Goal: Task Accomplishment & Management: Use online tool/utility

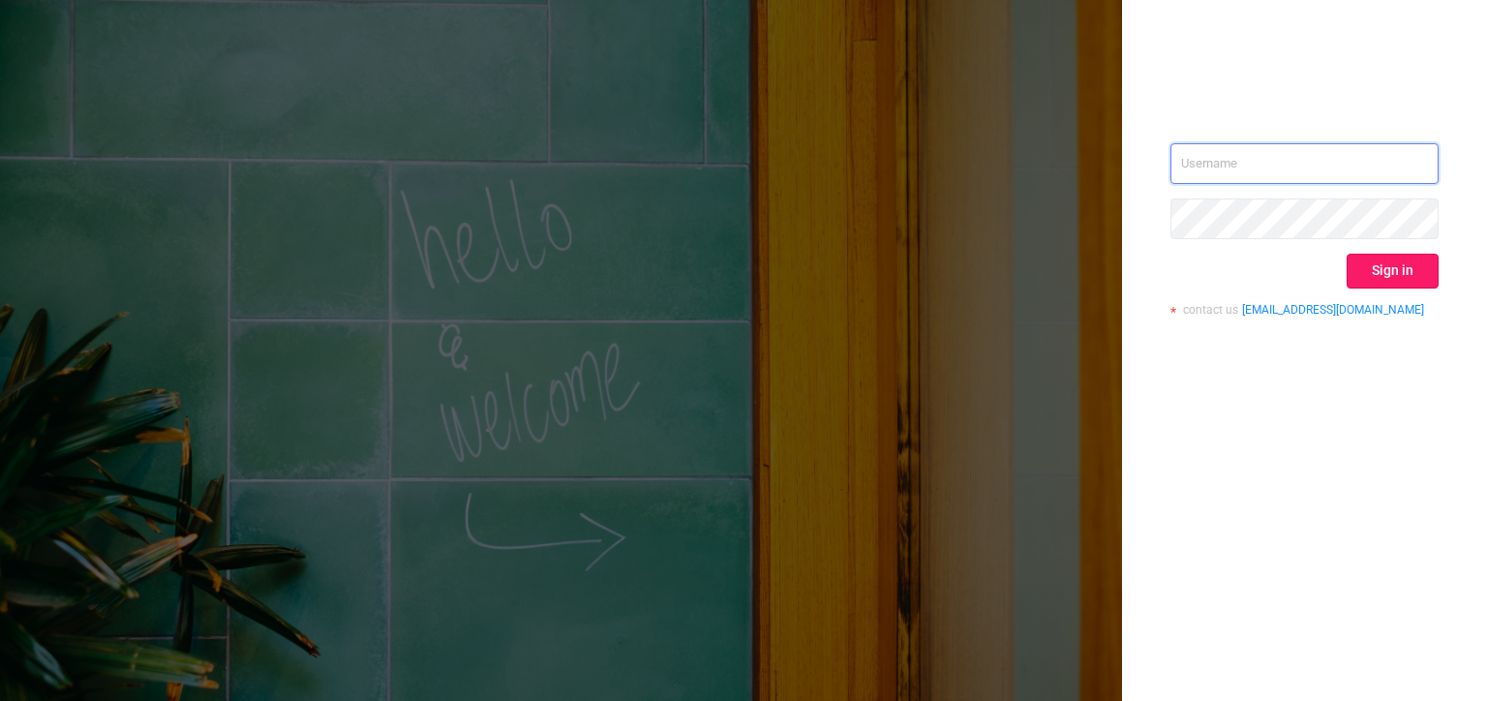
type input "[PERSON_NAME][EMAIL_ADDRESS][DOMAIN_NAME]"
click at [1411, 269] on button "Sign in" at bounding box center [1393, 271] width 92 height 35
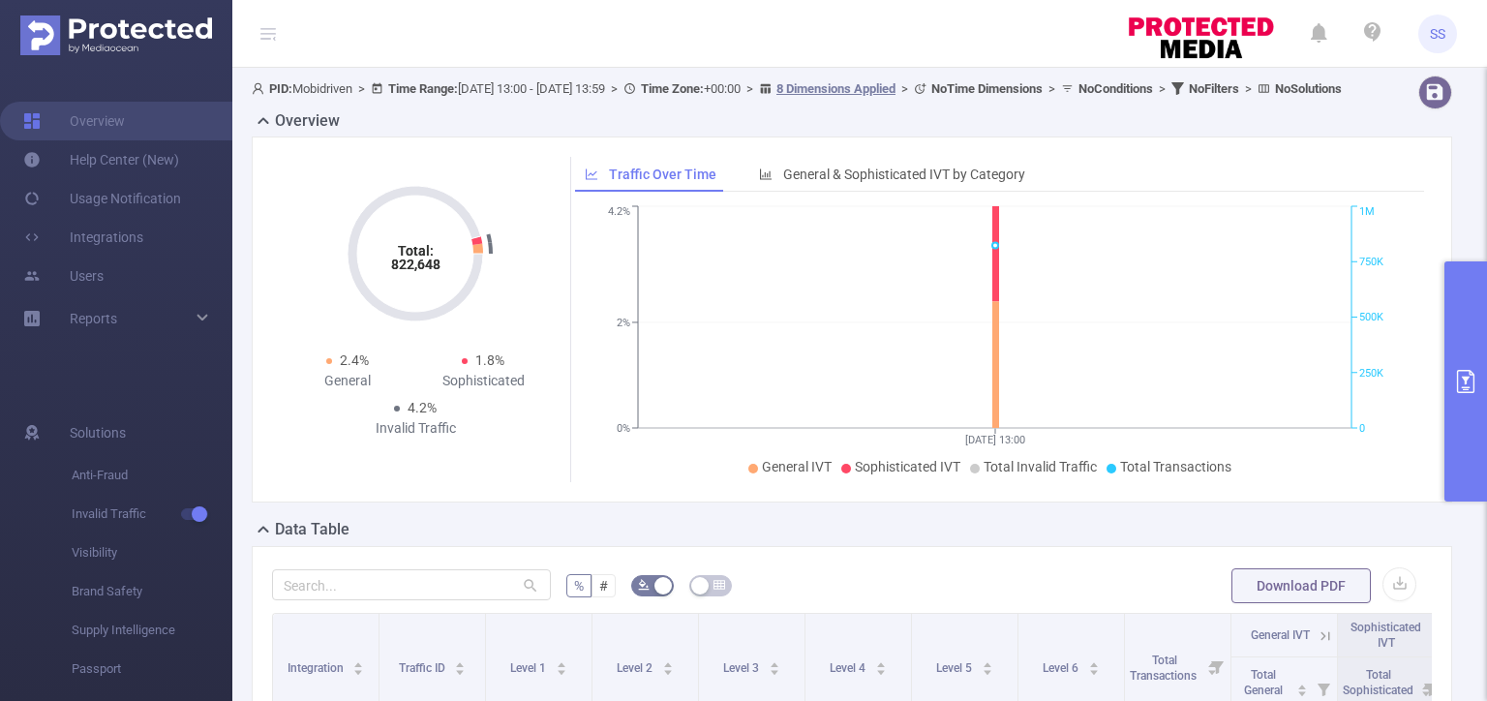
click at [1486, 383] on button "primary" at bounding box center [1465, 381] width 43 height 240
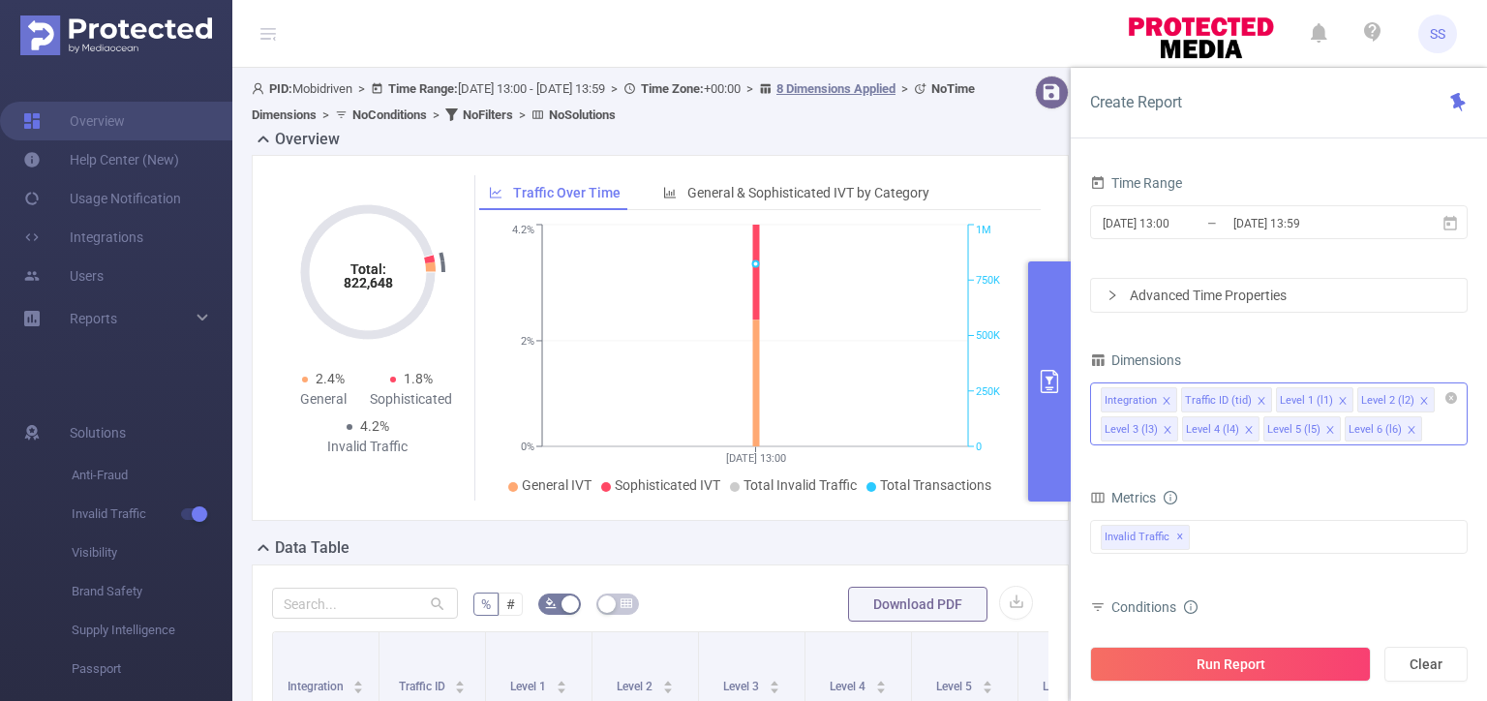
click at [1158, 402] on li "Integration" at bounding box center [1139, 399] width 76 height 25
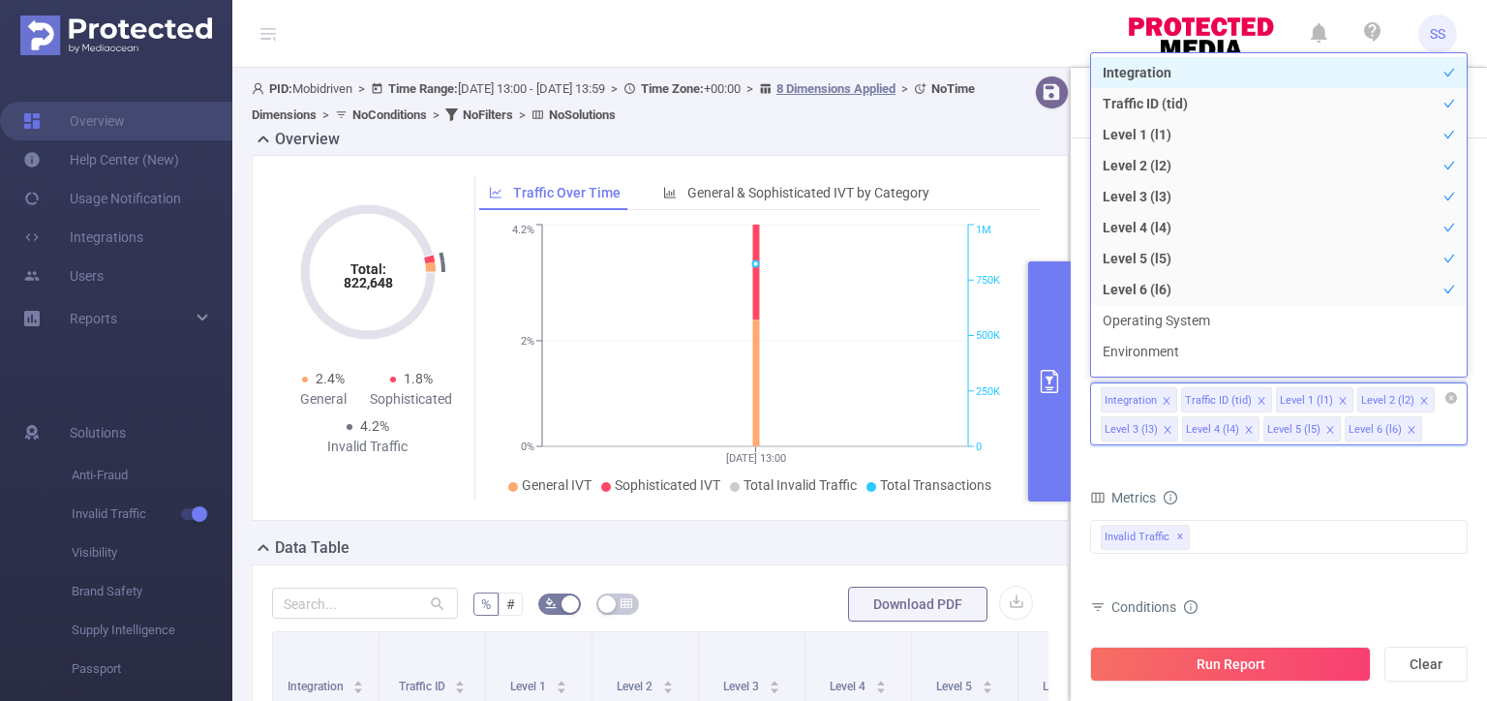
click at [1162, 399] on icon "icon: close" at bounding box center [1167, 401] width 10 height 10
click at [1252, 403] on li "Level 1 (l1)" at bounding box center [1234, 399] width 77 height 25
click at [1258, 401] on icon "icon: close" at bounding box center [1263, 401] width 10 height 10
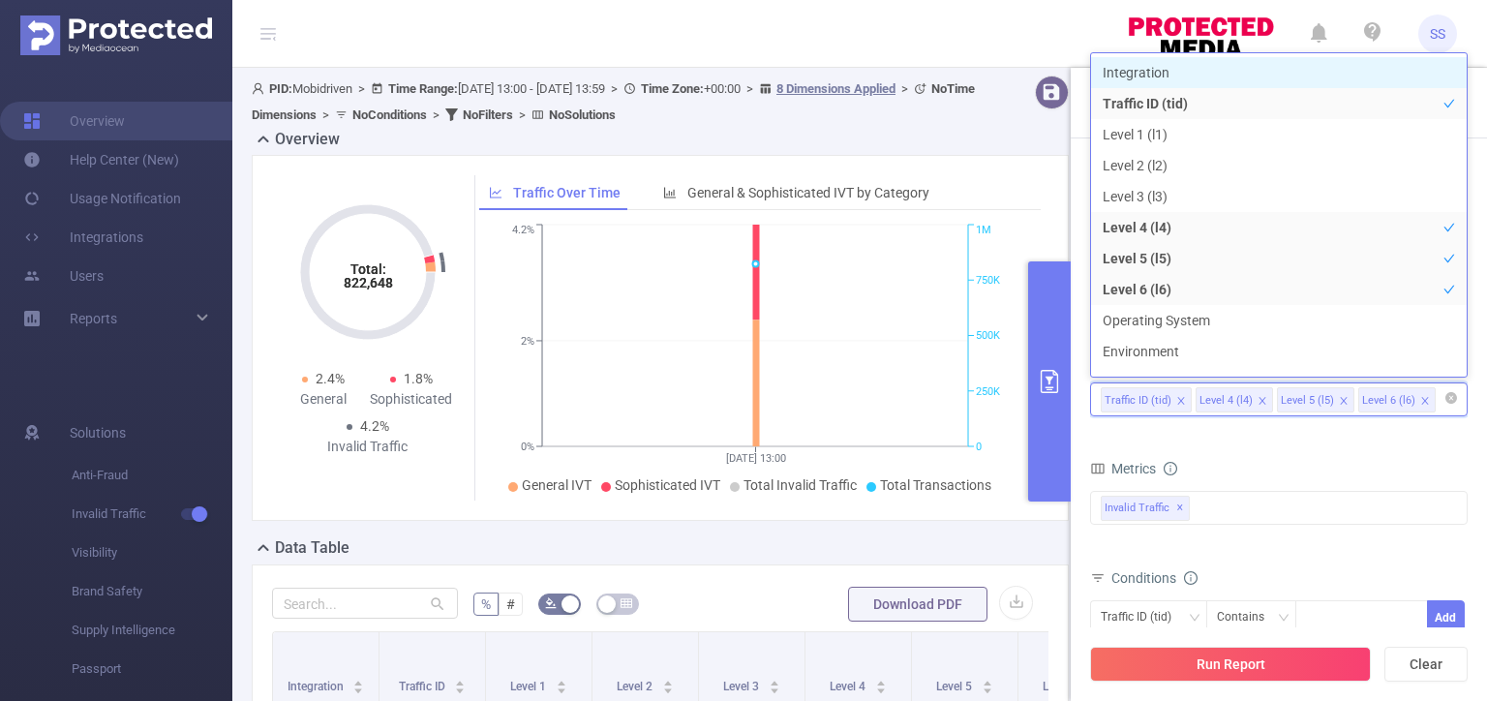
click at [1258, 401] on icon "icon: close" at bounding box center [1263, 401] width 10 height 10
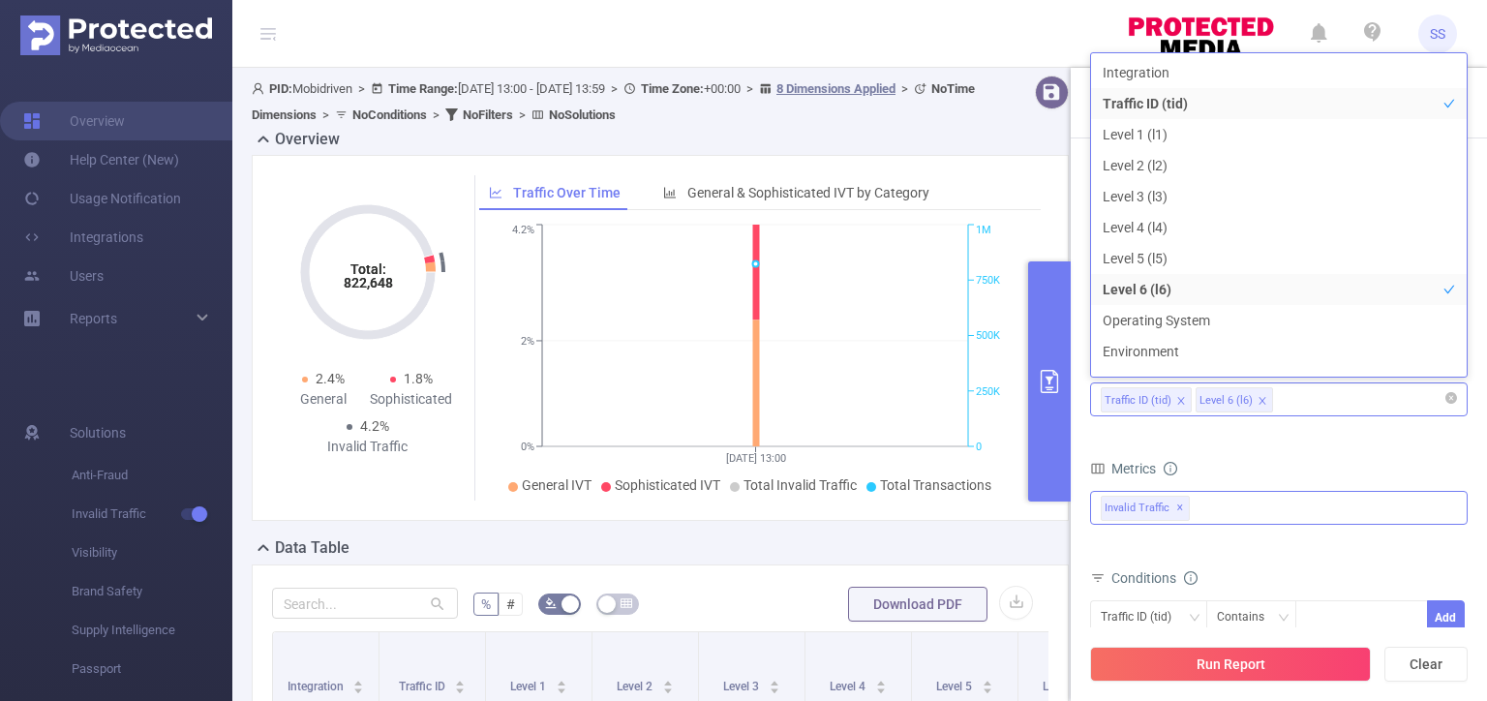
click at [1220, 500] on div "Invalid Traffic ✕" at bounding box center [1279, 508] width 378 height 34
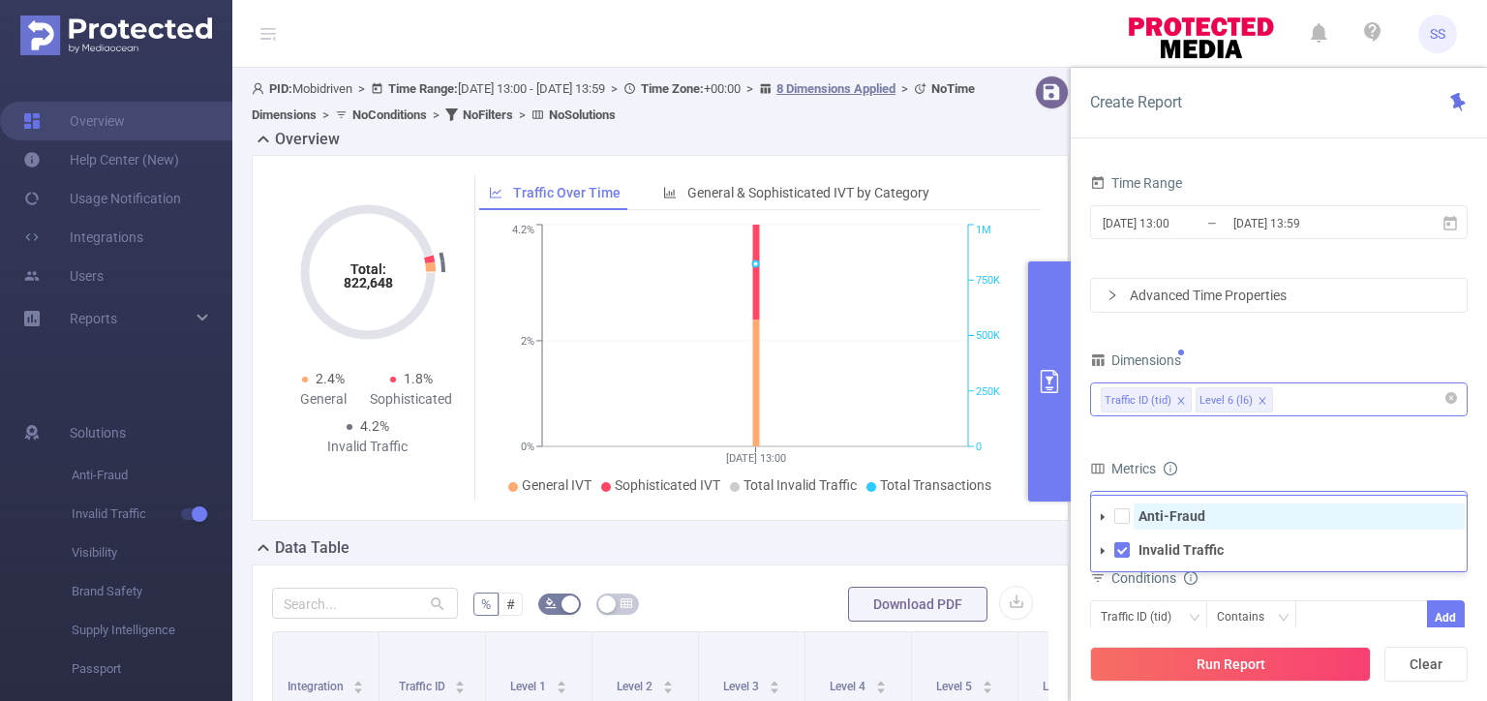
click at [1193, 514] on strong "Anti-Fraud" at bounding box center [1171, 515] width 67 height 15
click at [1258, 217] on input "[DATE] 13:59" at bounding box center [1309, 223] width 157 height 26
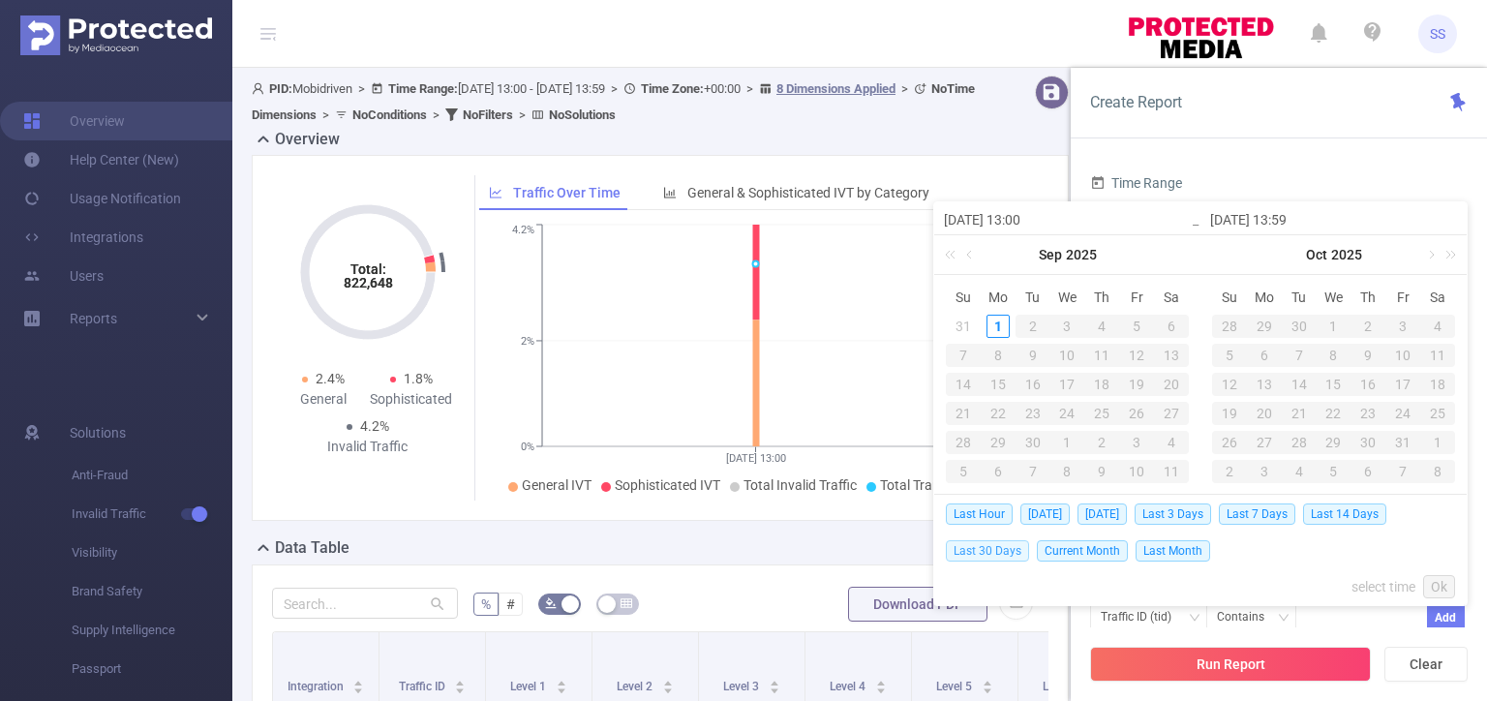
click at [991, 547] on span "Last 30 Days" at bounding box center [987, 550] width 83 height 21
type input "[DATE] 00:00"
type input "[DATE] 23:59"
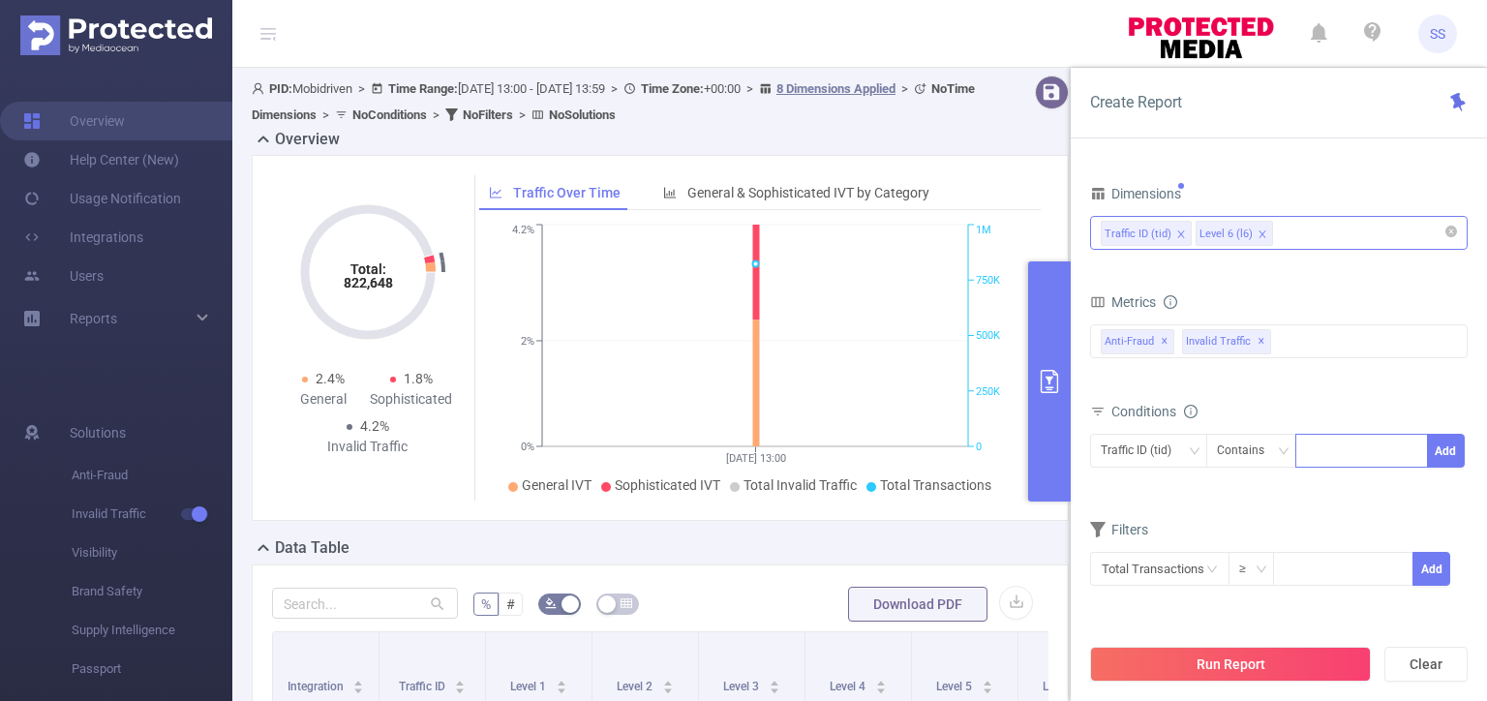
click at [1364, 458] on div at bounding box center [1361, 451] width 111 height 32
type input "mobi"
click at [1456, 449] on button "Add" at bounding box center [1446, 451] width 38 height 34
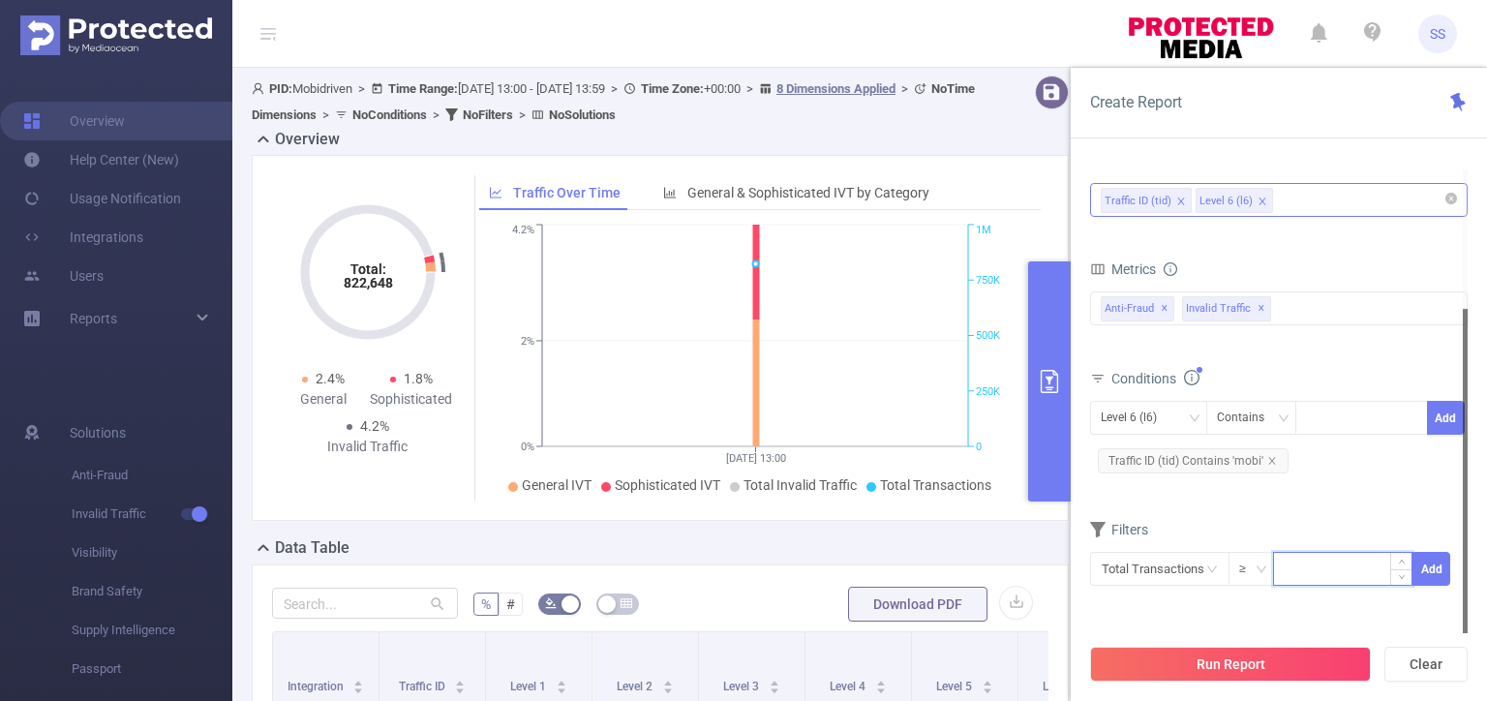
click at [1313, 560] on input at bounding box center [1342, 567] width 137 height 29
type input "50"
click at [1413, 579] on button "Add" at bounding box center [1431, 569] width 38 height 34
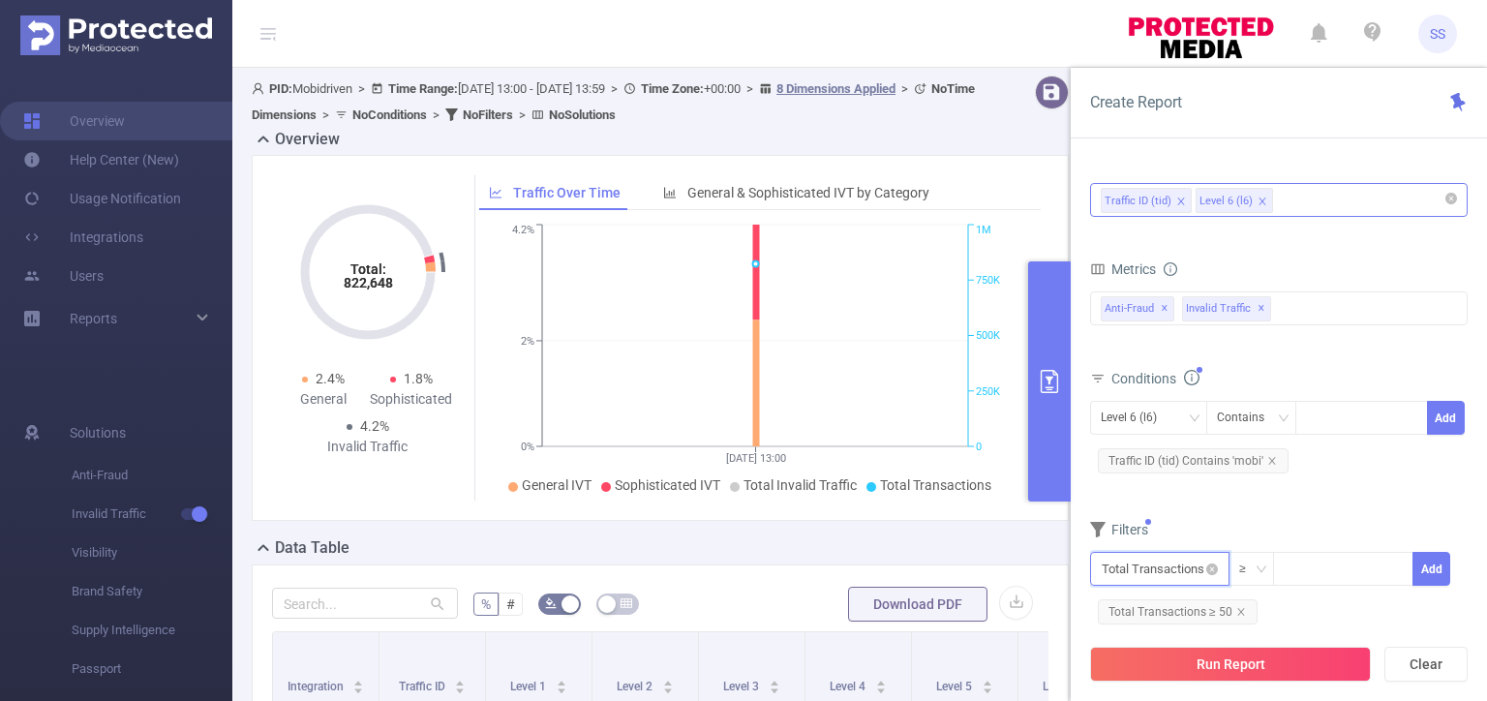
click at [1185, 577] on input "text" at bounding box center [1159, 569] width 139 height 34
click at [1163, 426] on li "Anti-Fraud" at bounding box center [1159, 422] width 139 height 31
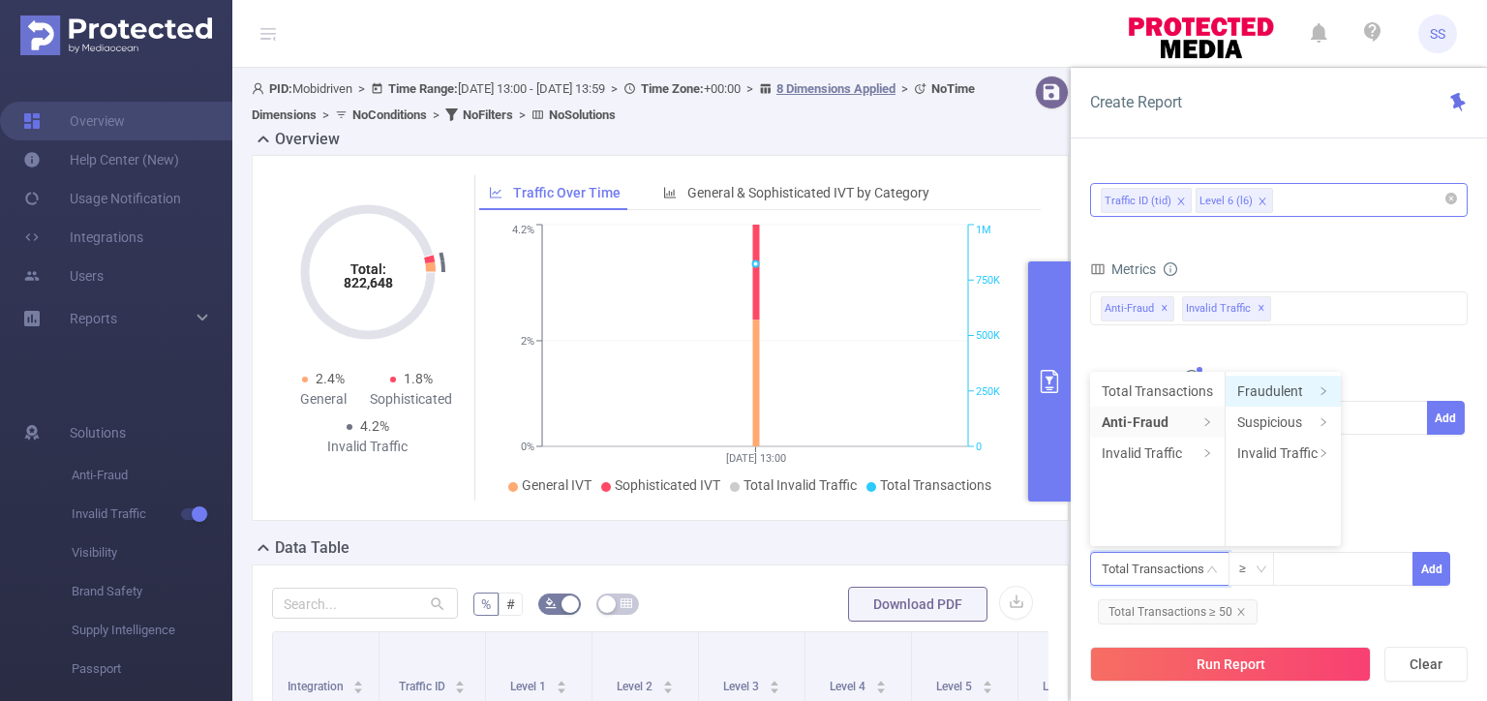
click at [1324, 388] on icon "icon: right" at bounding box center [1323, 391] width 10 height 10
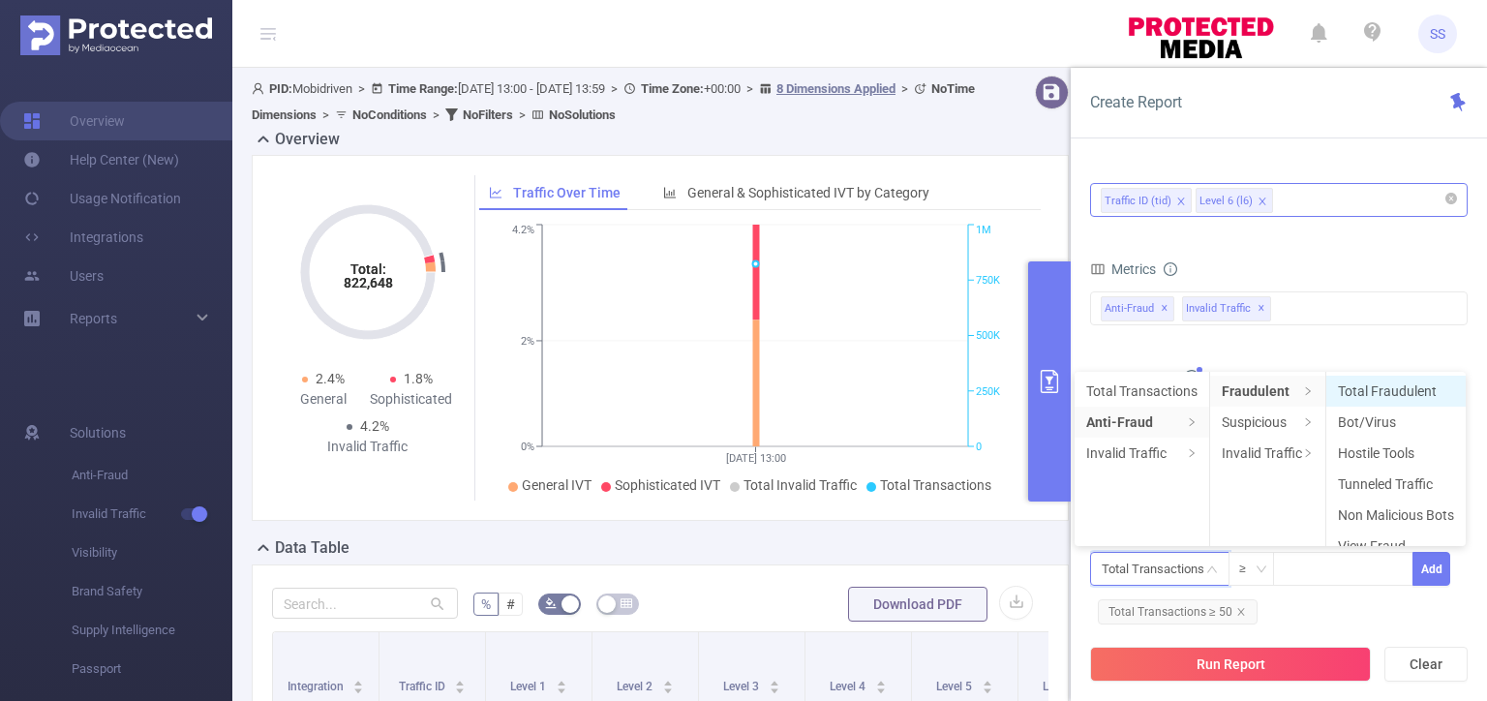
click at [1394, 395] on li "Total Fraudulent" at bounding box center [1395, 391] width 139 height 31
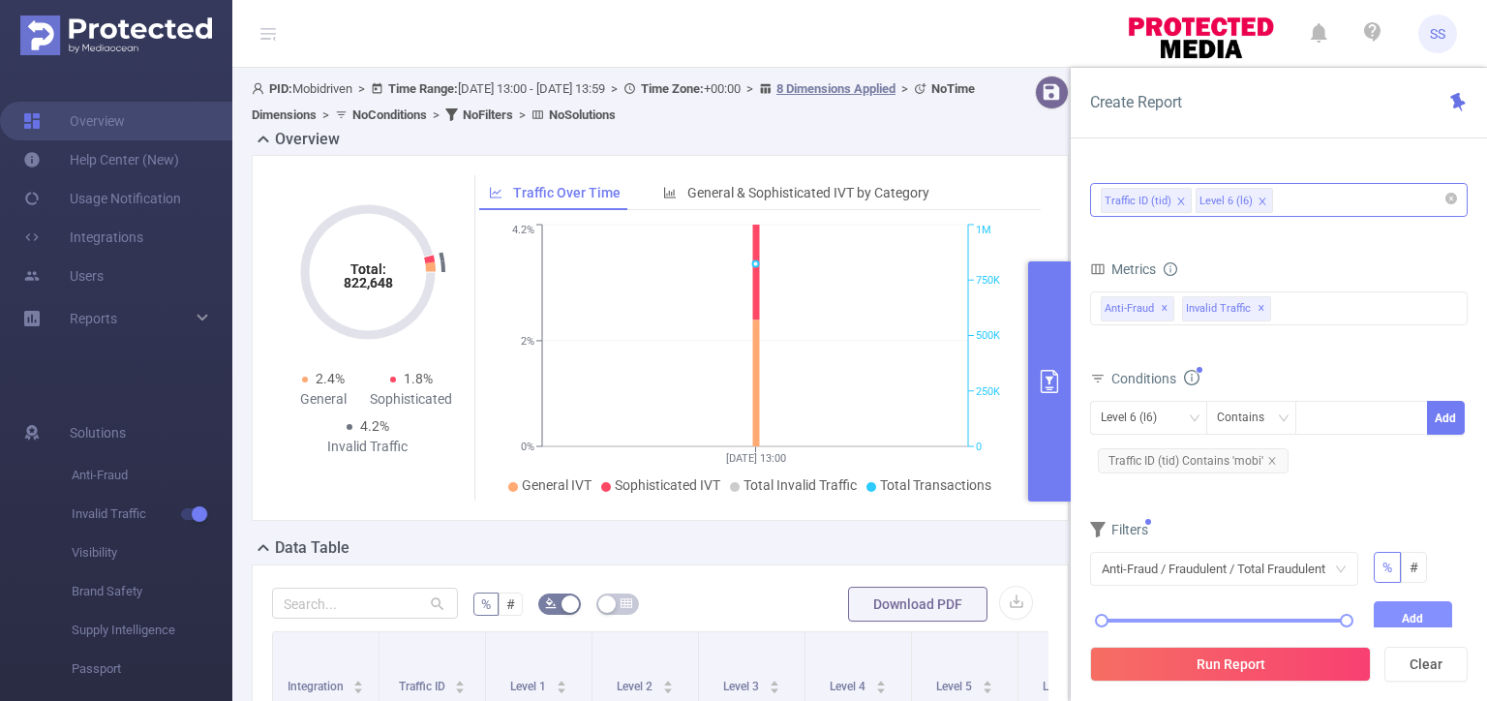
click at [1409, 605] on button "Add" at bounding box center [1413, 618] width 79 height 34
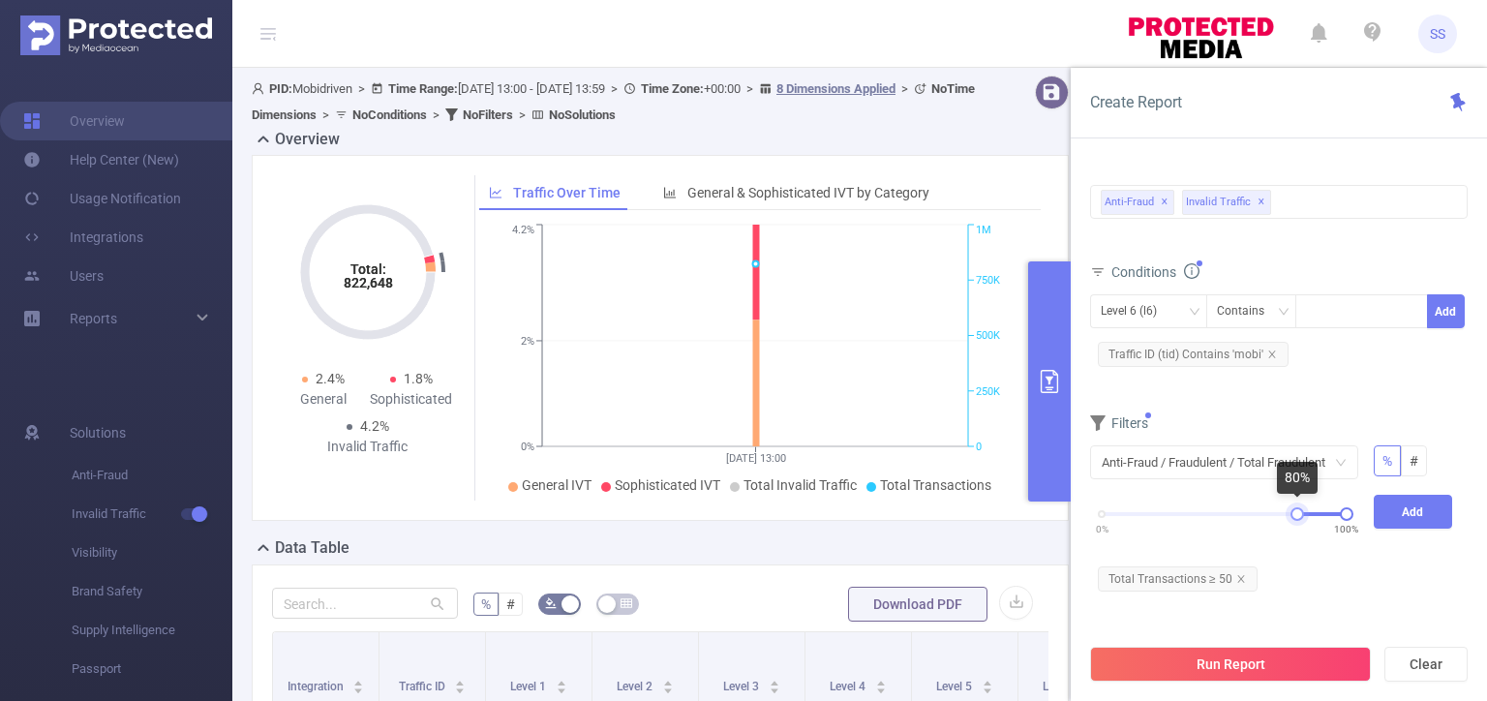
drag, startPoint x: 1103, startPoint y: 513, endPoint x: 1297, endPoint y: 517, distance: 194.6
click at [1297, 517] on div at bounding box center [1297, 514] width 14 height 14
click at [1406, 511] on button "Add" at bounding box center [1413, 512] width 79 height 34
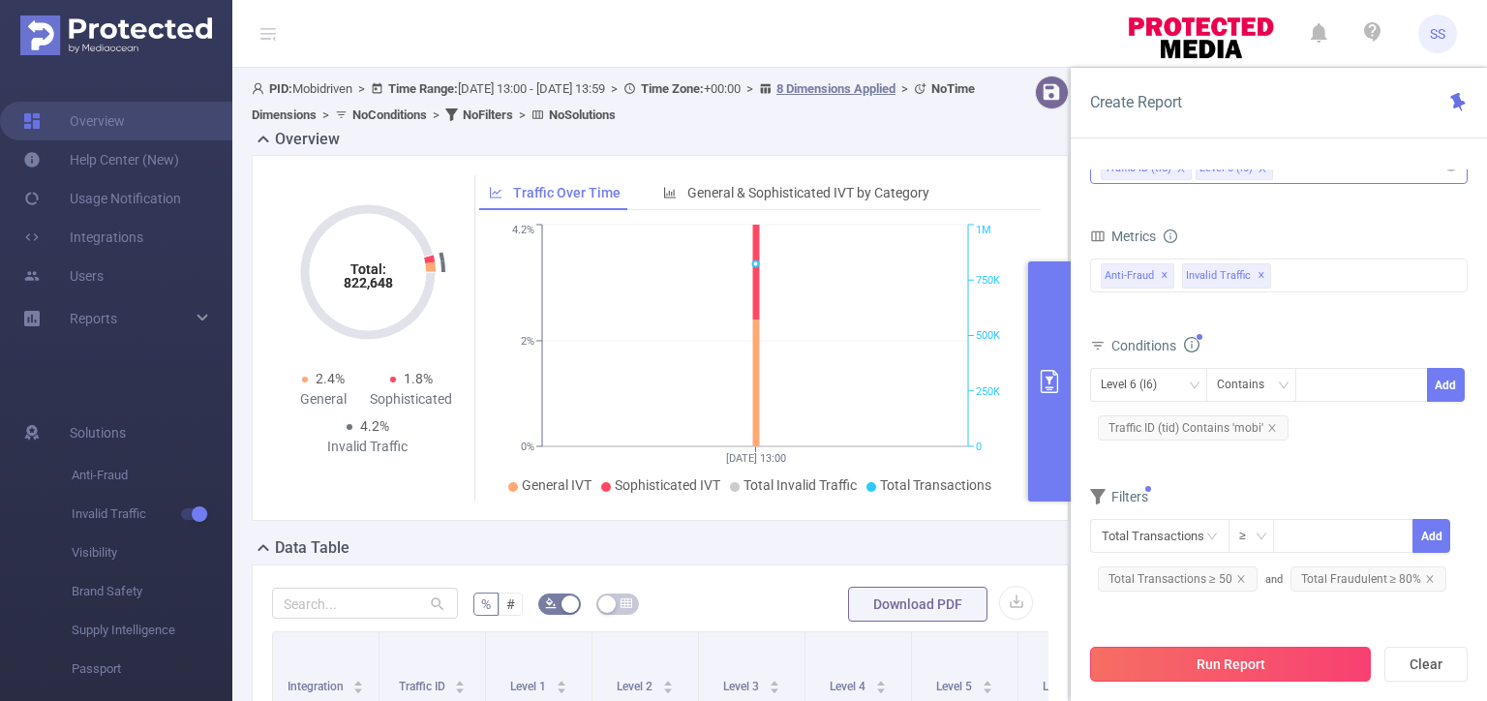
click at [1268, 658] on button "Run Report" at bounding box center [1230, 664] width 281 height 35
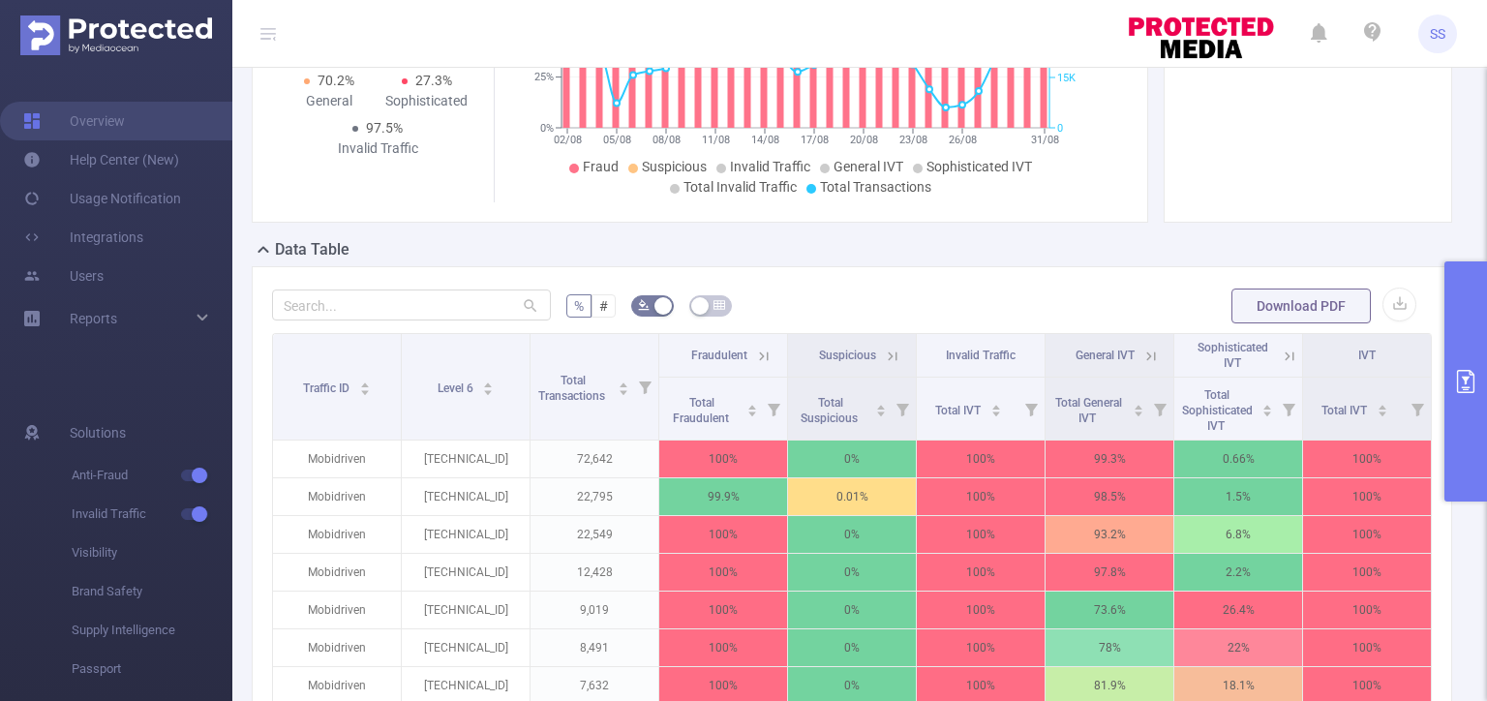
scroll to position [484, 0]
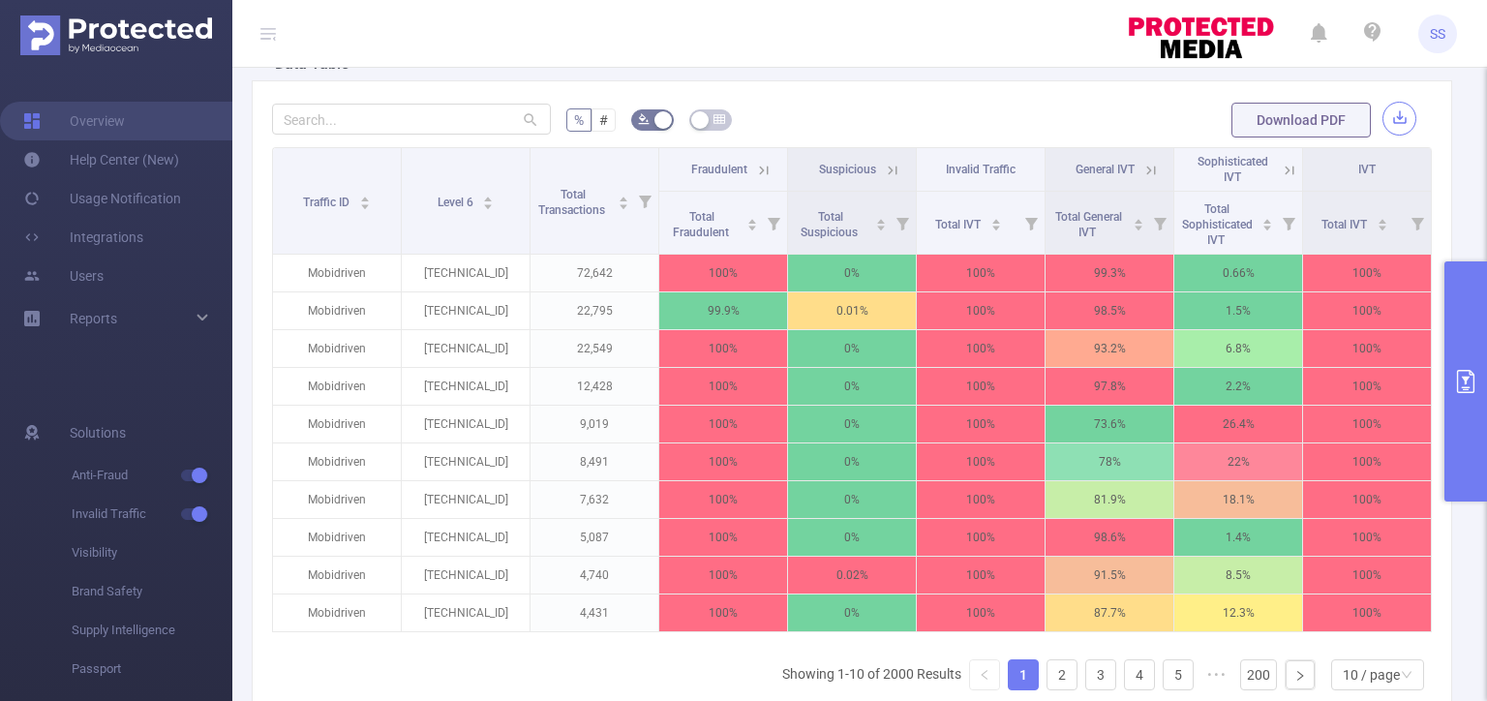
click at [1384, 108] on button "button" at bounding box center [1399, 119] width 34 height 34
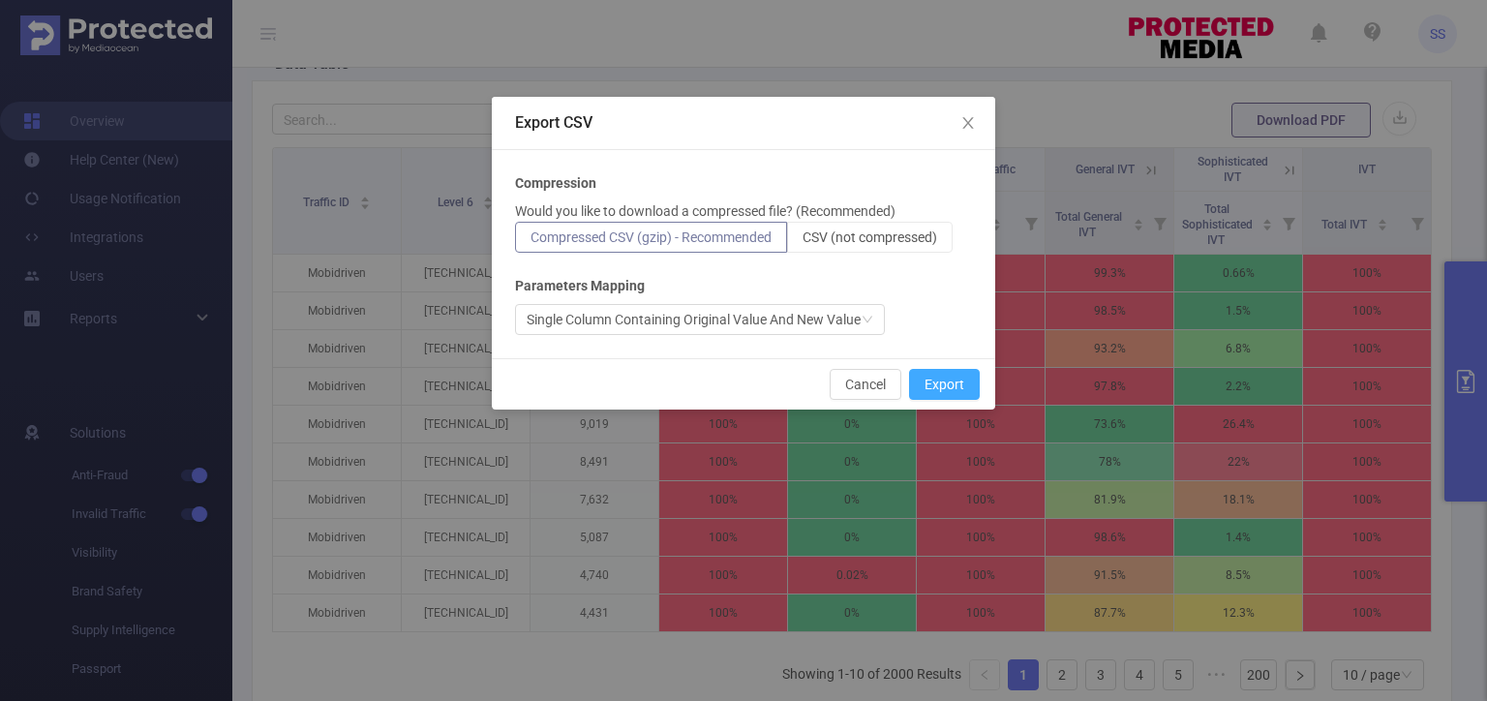
click at [931, 370] on button "Export" at bounding box center [944, 384] width 71 height 31
